Goal: Task Accomplishment & Management: Complete application form

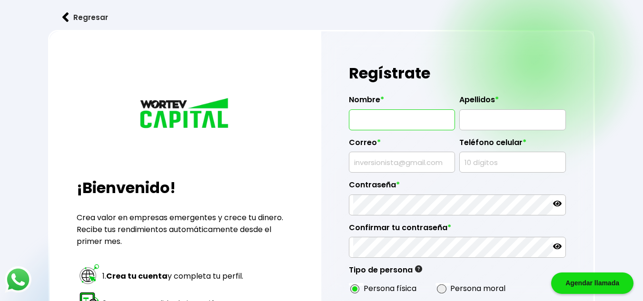
click at [402, 122] on input "text" at bounding box center [402, 120] width 98 height 20
type input "SILVANO"
type input "[PERSON_NAME]"
type input "[EMAIL_ADDRESS][DOMAIN_NAME]"
type input "4771251589"
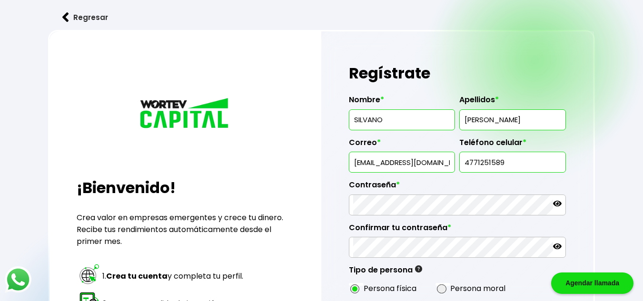
click at [445, 162] on input "[EMAIL_ADDRESS][DOMAIN_NAME]" at bounding box center [402, 162] width 98 height 20
type input "[EMAIL_ADDRESS][DOMAIN_NAME]"
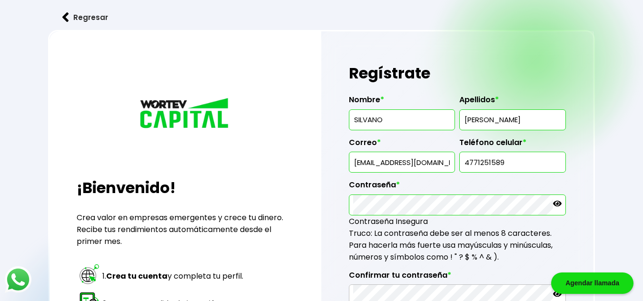
click at [642, 159] on div "Regresar ¡Bienvenido! Crea valor en empresas emergentes y crece tu dinero. Reci…" at bounding box center [321, 257] width 643 height 515
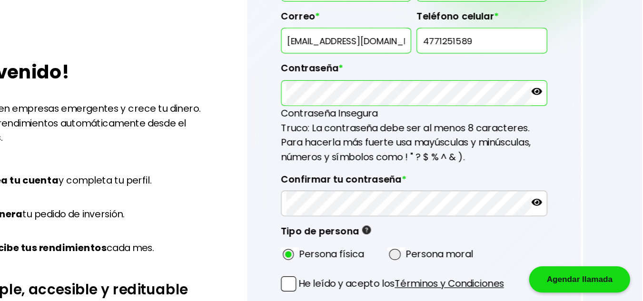
scroll to position [95, 0]
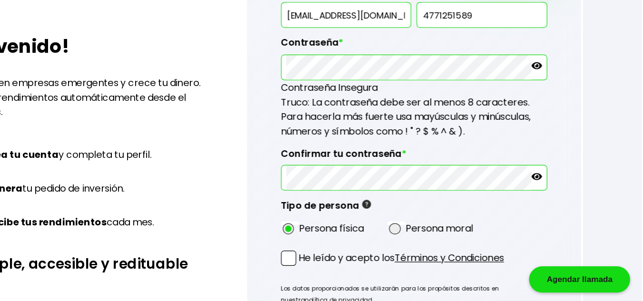
click at [353, 263] on span at bounding box center [355, 266] width 12 height 12
click at [365, 273] on input "He leído y acepto los Términos y Condiciones" at bounding box center [365, 273] width 0 height 0
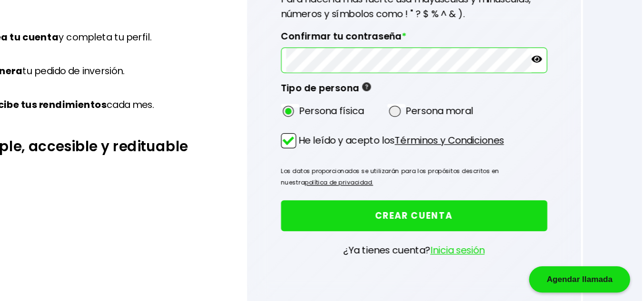
scroll to position [196, 0]
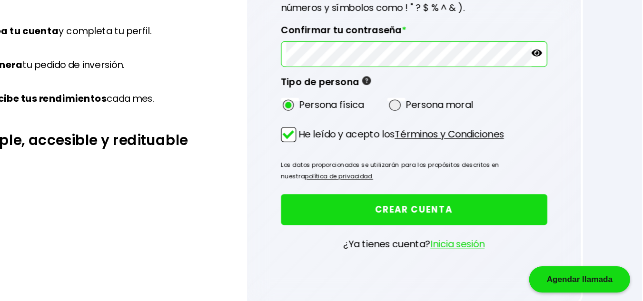
click at [439, 226] on button "CREAR CUENTA" at bounding box center [457, 226] width 217 height 25
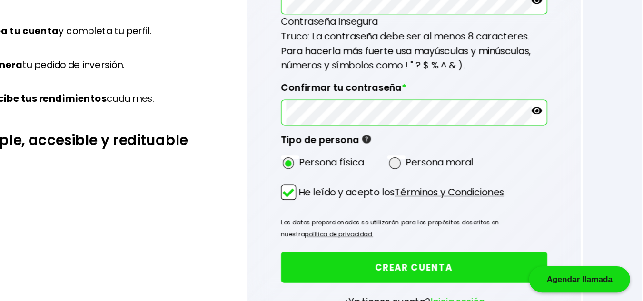
click at [440, 273] on button "CREAR CUENTA" at bounding box center [457, 273] width 217 height 25
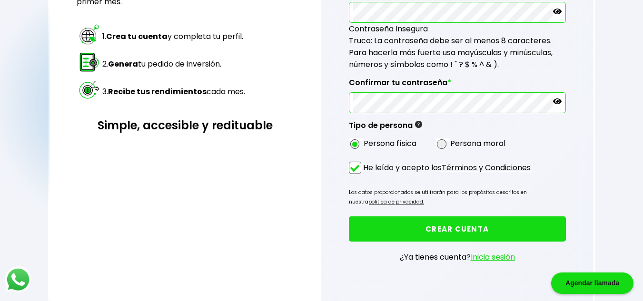
scroll to position [260, 0]
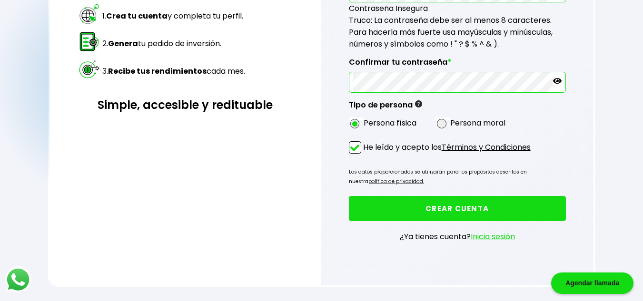
click at [492, 238] on link "Inicia sesión" at bounding box center [493, 236] width 44 height 11
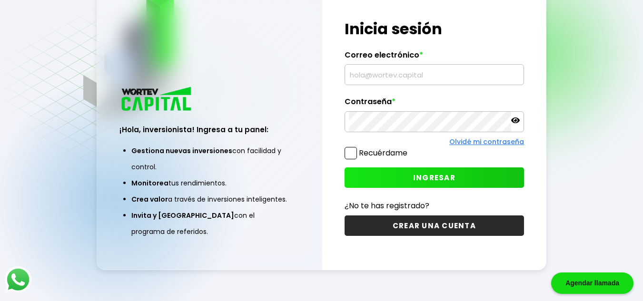
click at [451, 75] on input "text" at bounding box center [434, 75] width 171 height 20
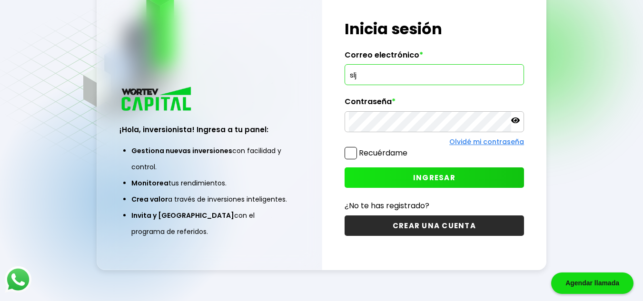
click at [395, 83] on input "slj" at bounding box center [434, 75] width 171 height 20
click at [379, 76] on input "slj" at bounding box center [434, 75] width 171 height 20
type input "[EMAIL_ADDRESS][DOMAIN_NAME]"
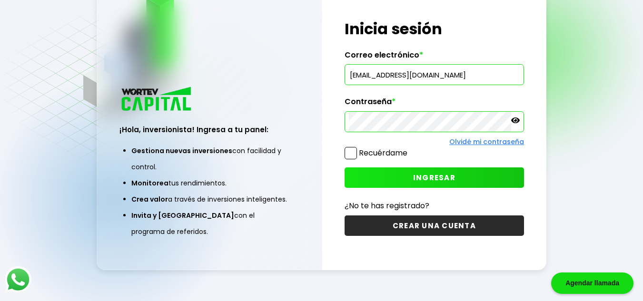
click at [349, 153] on span at bounding box center [351, 153] width 12 height 12
click at [409, 149] on input "Recuérdame" at bounding box center [409, 149] width 0 height 0
click at [426, 177] on span "INGRESAR" at bounding box center [434, 178] width 42 height 10
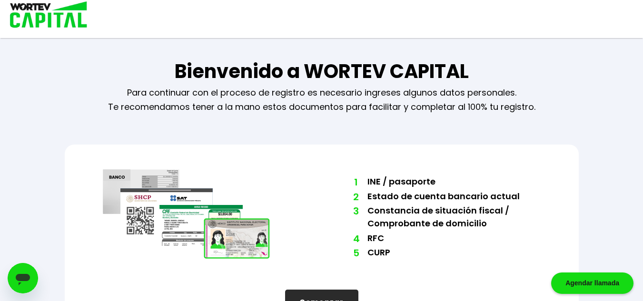
scroll to position [37, 0]
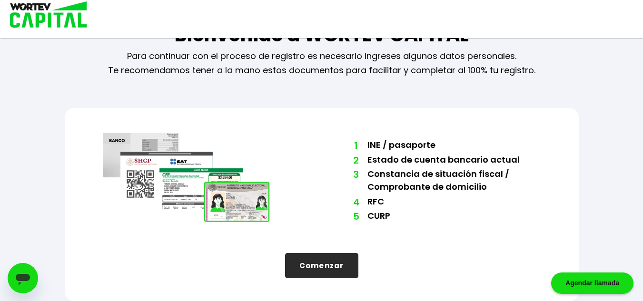
click at [337, 272] on button "Comenzar" at bounding box center [321, 265] width 73 height 25
select select "Hombre"
select select "Licenciatura"
select select "GT"
select select "BBVA Bancomer"
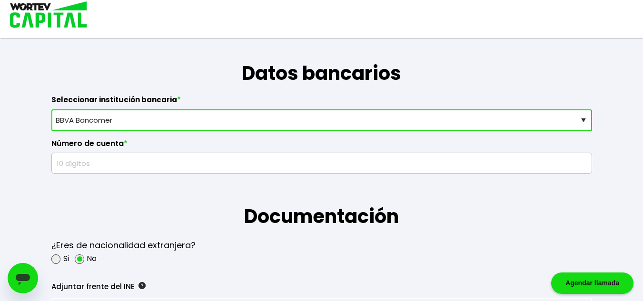
scroll to position [616, 0]
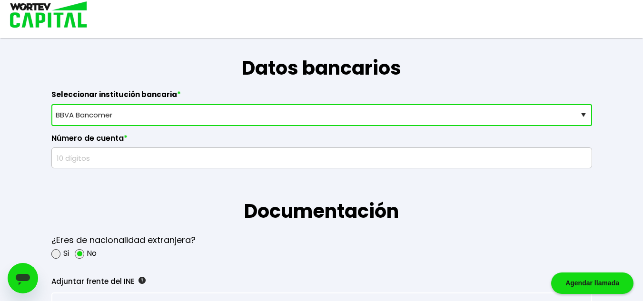
click at [109, 152] on input "text" at bounding box center [322, 158] width 532 height 20
type input "1"
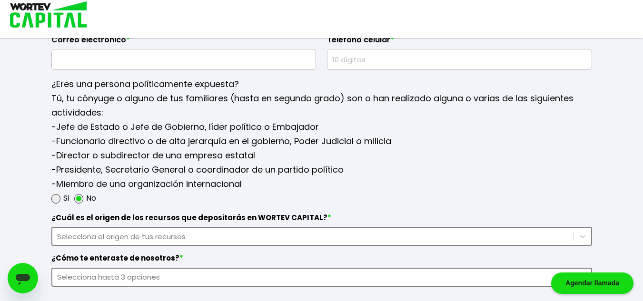
scroll to position [1307, 0]
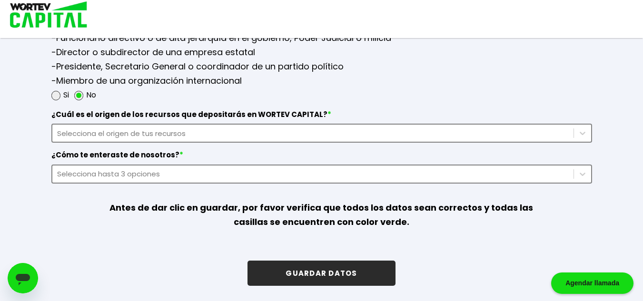
type input "0170439436"
click at [310, 276] on button "GUARDAR DATOS" at bounding box center [322, 273] width 148 height 25
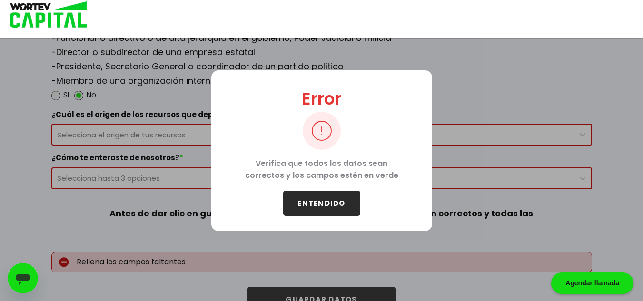
click at [321, 211] on button "ENTENDIDO" at bounding box center [321, 203] width 77 height 25
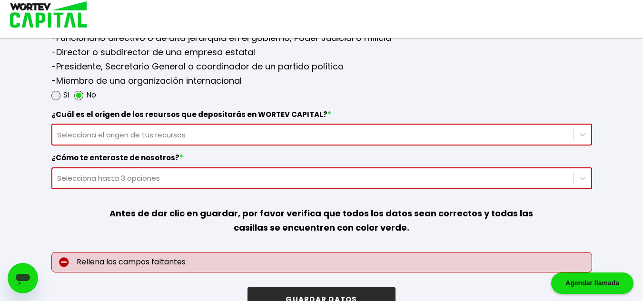
click at [247, 131] on div "Selecciona el origen de tus recursos" at bounding box center [313, 134] width 512 height 11
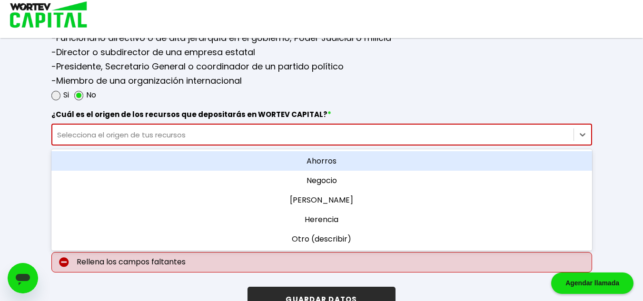
click at [324, 161] on div "Ahorros" at bounding box center [321, 161] width 541 height 20
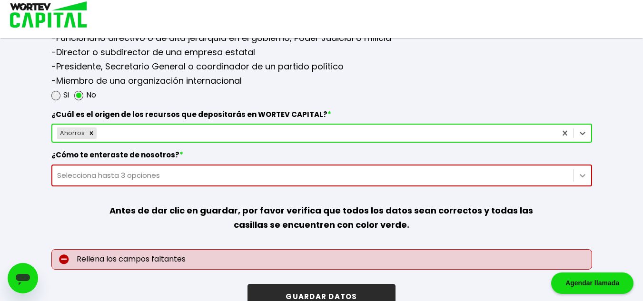
click at [582, 176] on div "Selecciona hasta 3 opciones" at bounding box center [321, 176] width 541 height 22
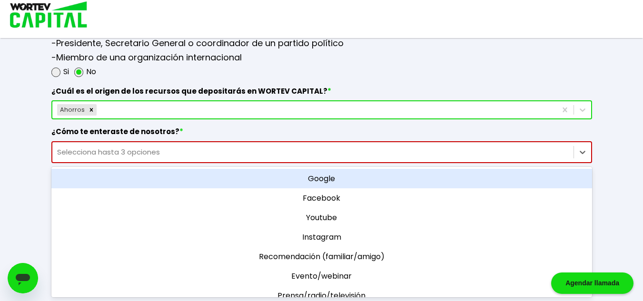
click at [318, 183] on div "Google" at bounding box center [321, 179] width 541 height 20
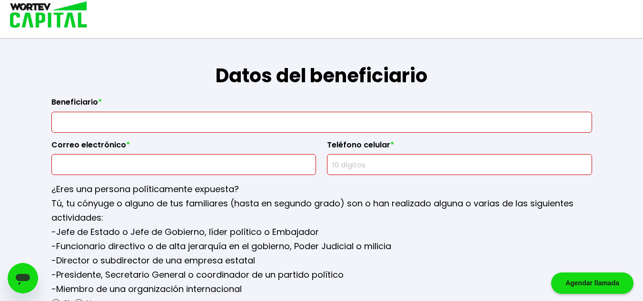
scroll to position [1082, 0]
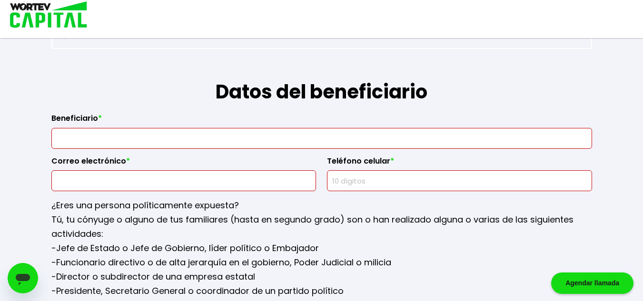
click at [195, 136] on input "text" at bounding box center [322, 139] width 532 height 20
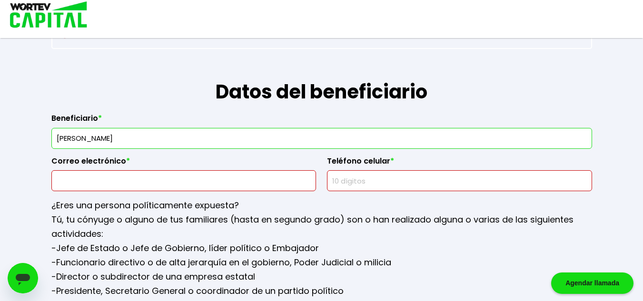
type input "[PERSON_NAME]"
click at [176, 180] on input "text" at bounding box center [184, 181] width 257 height 20
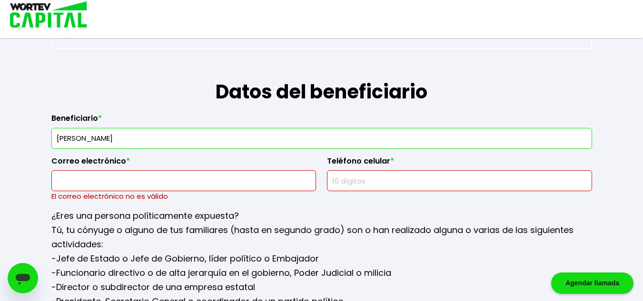
click at [374, 183] on input "text" at bounding box center [459, 181] width 257 height 20
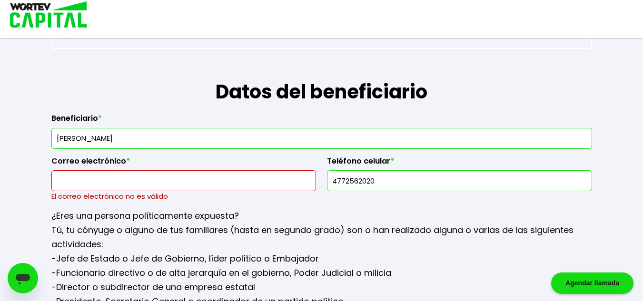
type input "4772562020"
click at [178, 183] on input "text" at bounding box center [184, 181] width 257 height 20
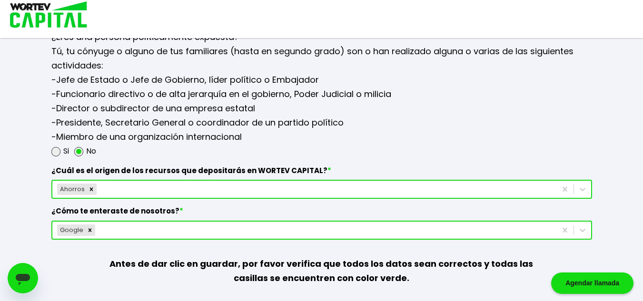
scroll to position [1327, 0]
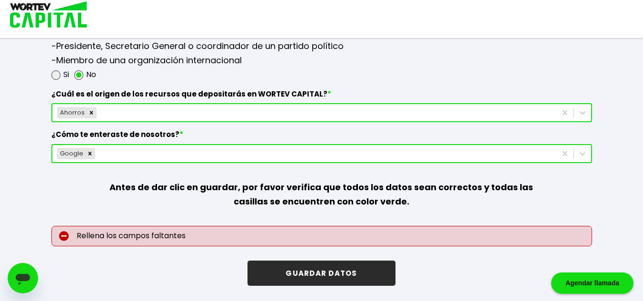
type input "[EMAIL_ADDRESS][DOMAIN_NAME]"
click at [315, 271] on button "GUARDAR DATOS" at bounding box center [322, 273] width 148 height 25
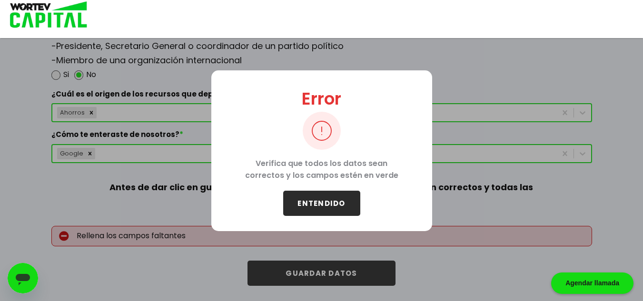
click at [315, 271] on div "Error Verifica que todos los datos sean correctos y los campos estén en verde E…" at bounding box center [321, 150] width 643 height 301
click at [318, 204] on button "ENTENDIDO" at bounding box center [321, 203] width 77 height 25
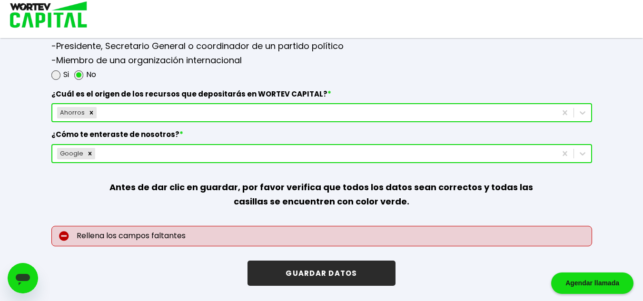
scroll to position [1064, 0]
